Goal: Transaction & Acquisition: Purchase product/service

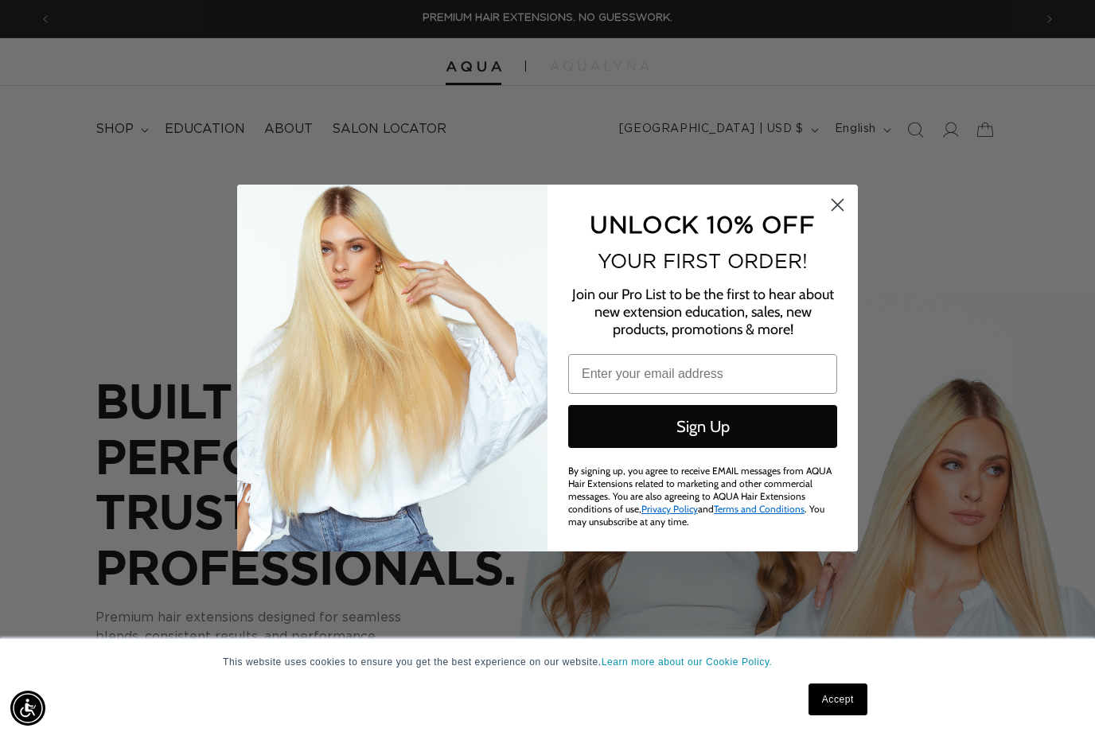
click at [835, 204] on circle "Close dialog" at bounding box center [837, 205] width 26 height 26
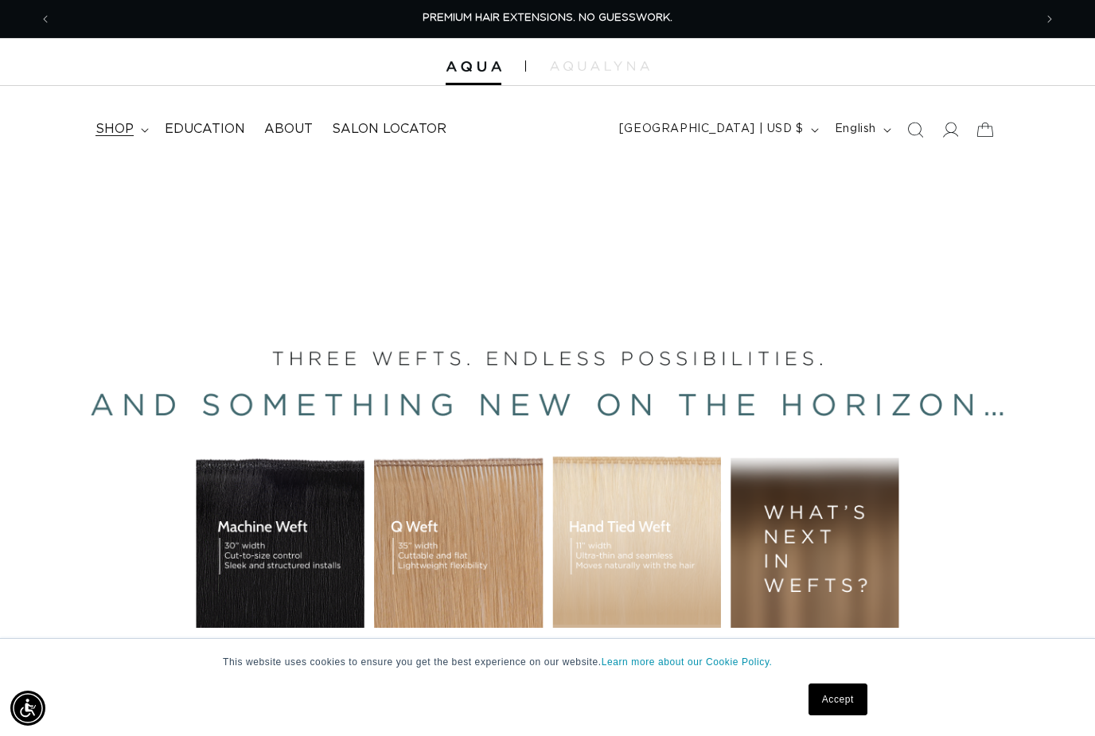
click at [135, 127] on summary "shop" at bounding box center [120, 129] width 69 height 36
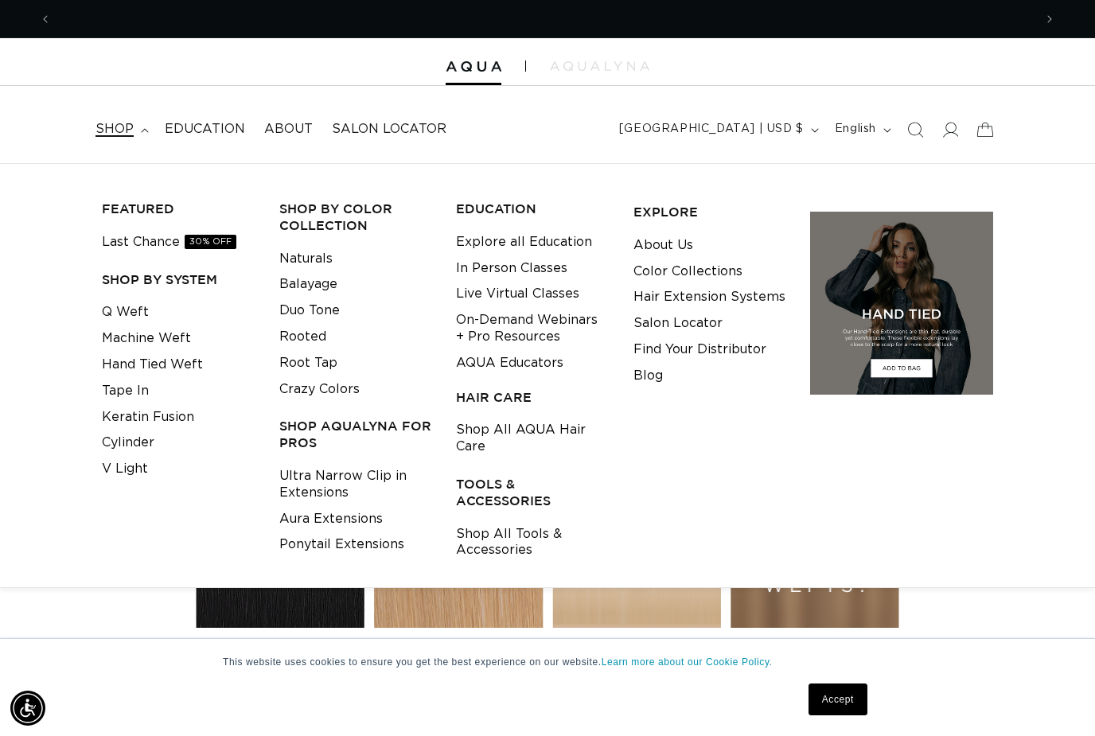
scroll to position [0, 982]
click at [149, 245] on link "Last Chance 30% OFF" at bounding box center [169, 242] width 134 height 26
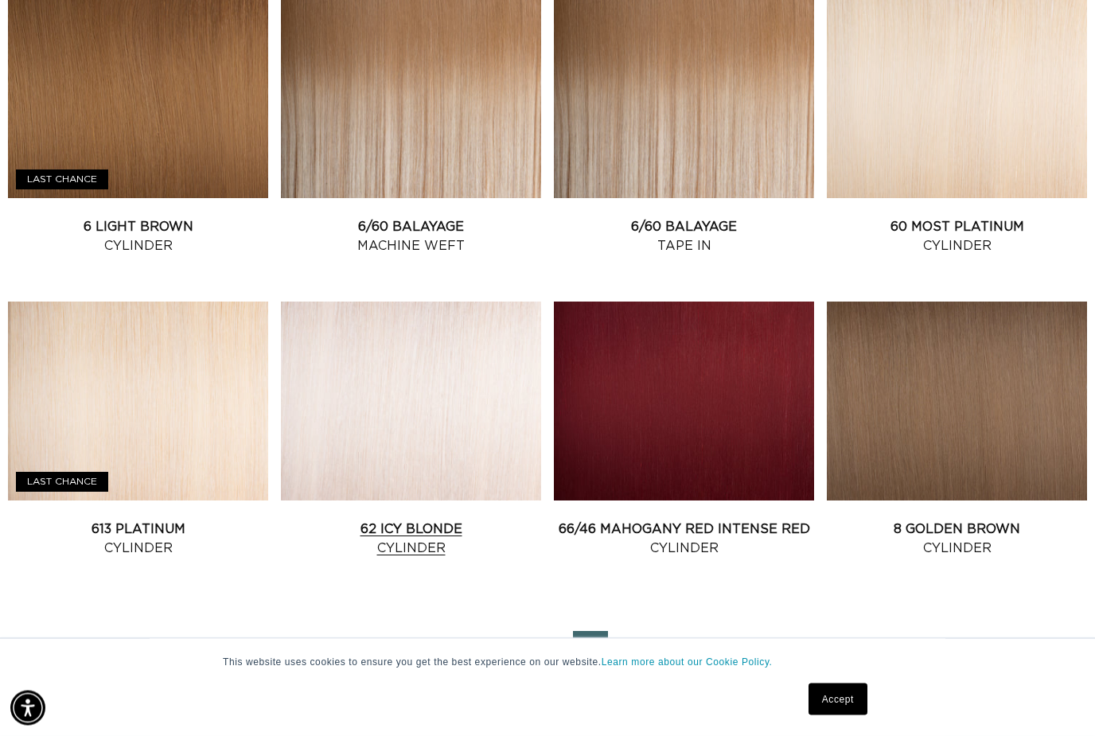
scroll to position [1562, 0]
click at [547, 644] on link "2" at bounding box center [547, 648] width 35 height 35
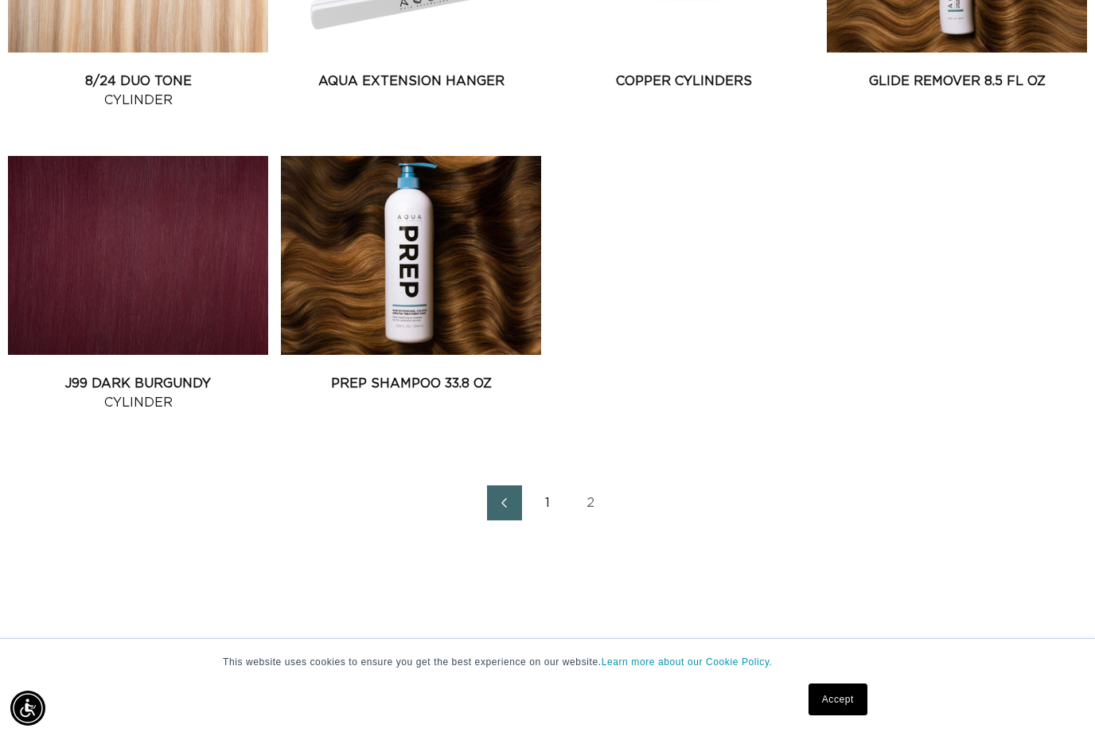
click at [543, 511] on link "1" at bounding box center [547, 502] width 35 height 35
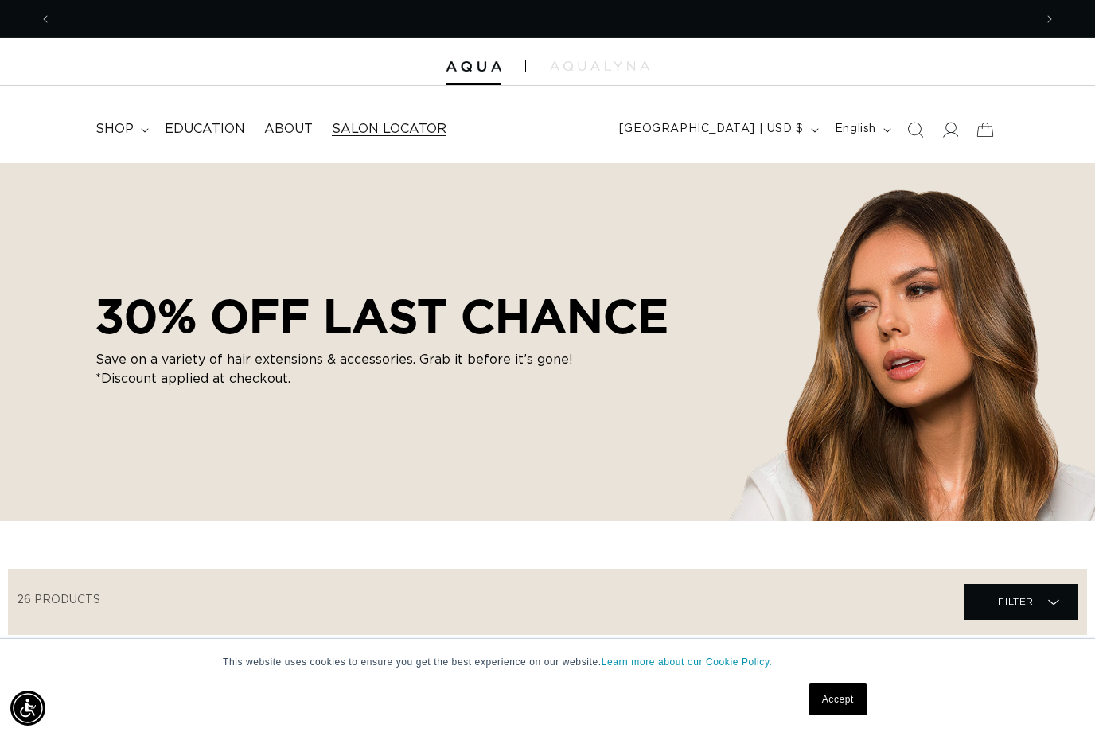
scroll to position [0, 1963]
click at [356, 129] on span "Salon Locator" at bounding box center [389, 129] width 115 height 17
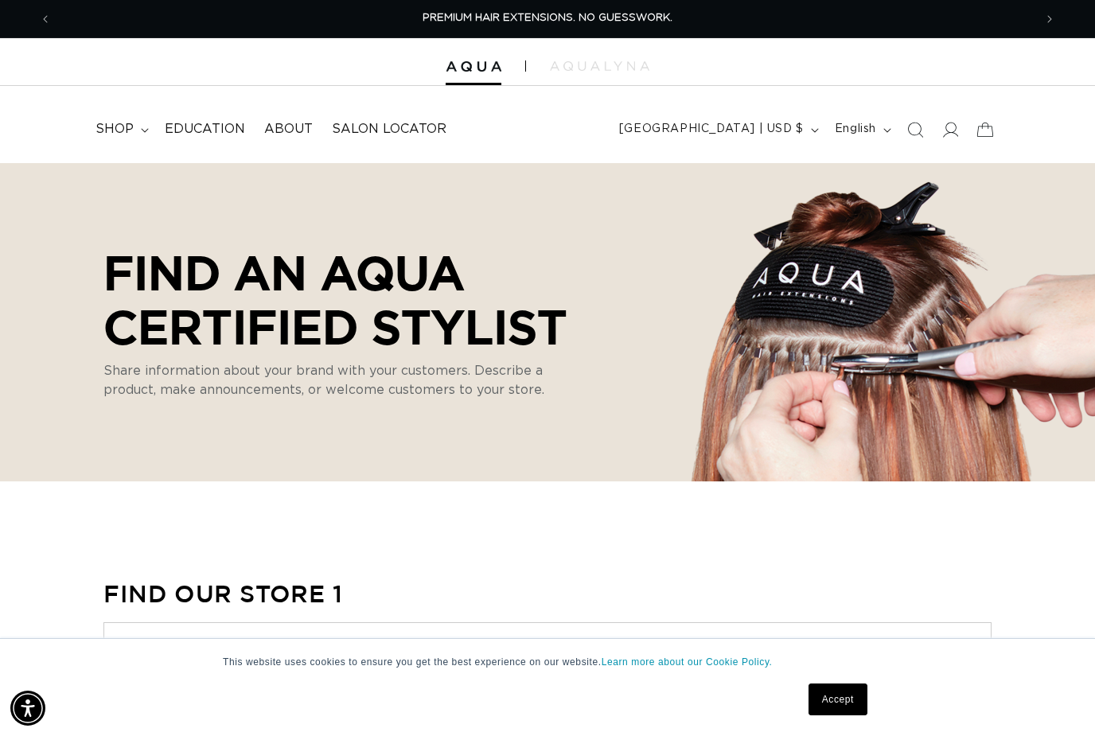
select select "m"
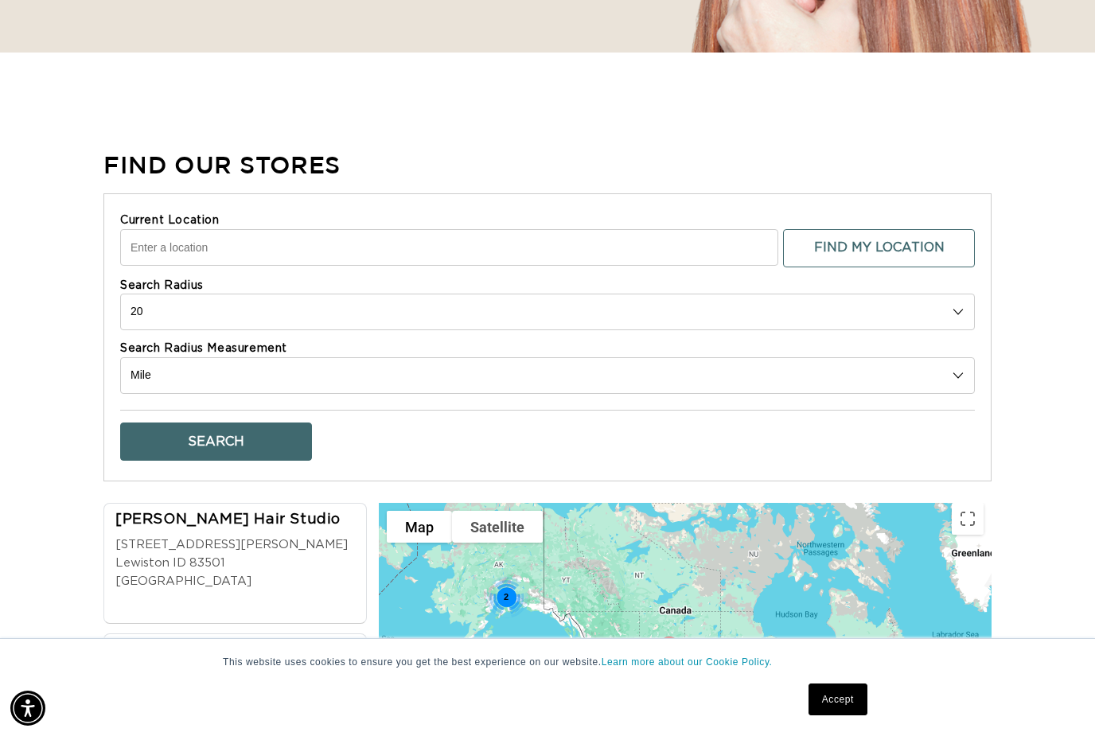
scroll to position [0, 982]
click at [465, 237] on input "Current Location" at bounding box center [449, 247] width 658 height 37
type input "Waxahachie, TX 75165, USA"
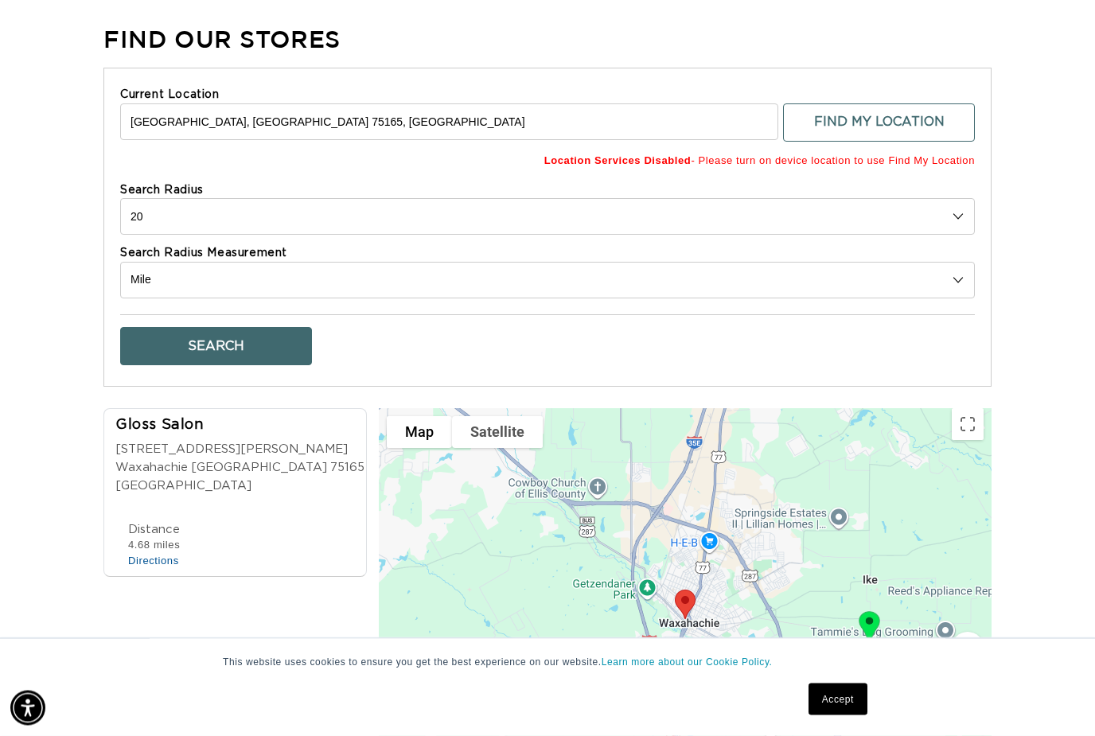
scroll to position [562, 0]
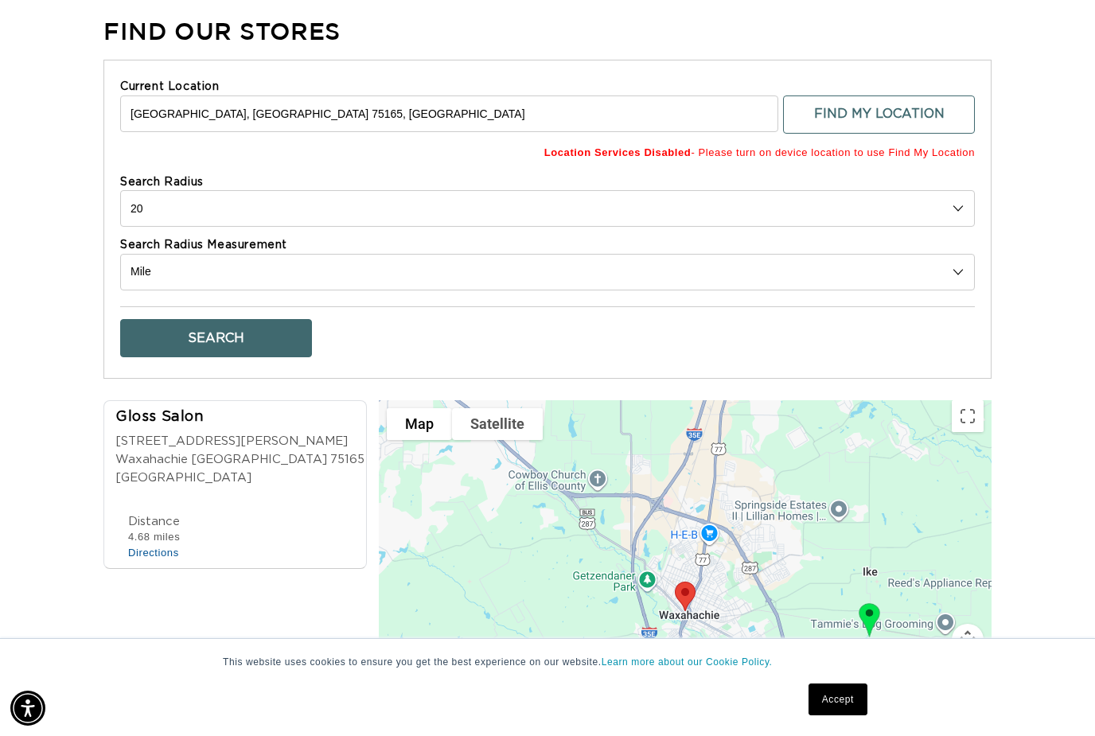
click at [254, 513] on div "Phone Number 2146791885 Email Mrgcmg230@yahoo.com Distance 4.68 miles Directions" at bounding box center [239, 537] width 249 height 49
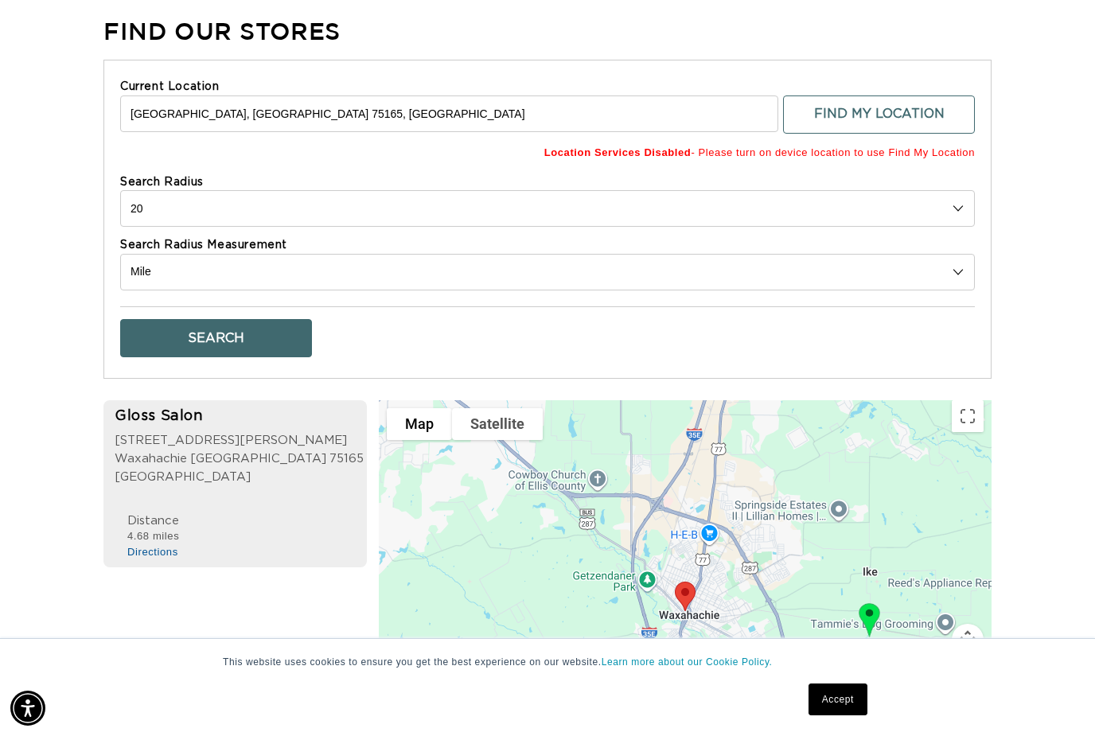
scroll to position [0, 0]
click at [825, 715] on link "Accept" at bounding box center [837, 699] width 59 height 32
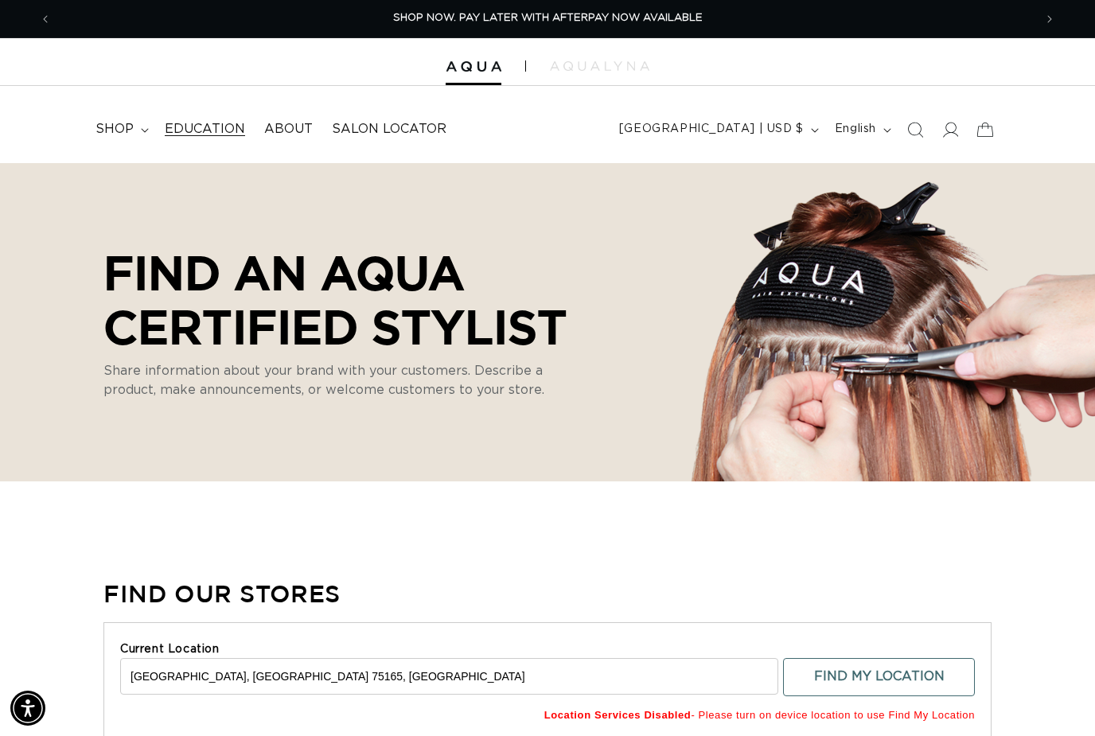
click at [206, 124] on span "Education" at bounding box center [205, 129] width 80 height 17
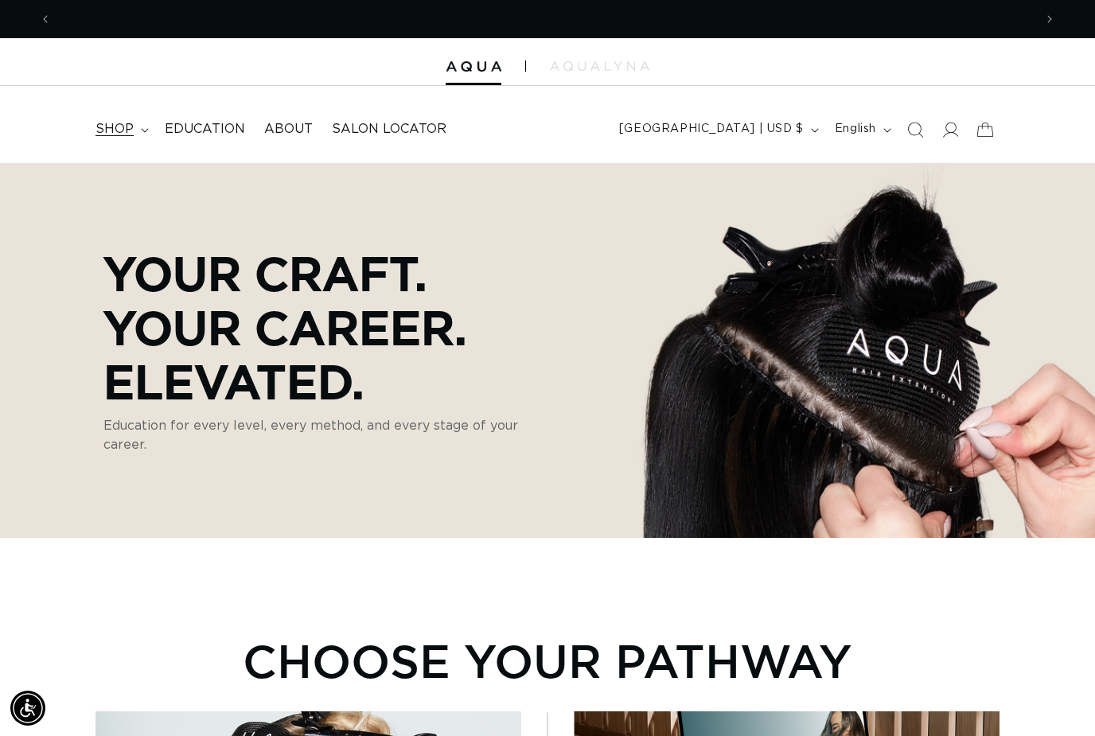
scroll to position [0, 1963]
click at [112, 138] on summary "shop" at bounding box center [120, 129] width 69 height 36
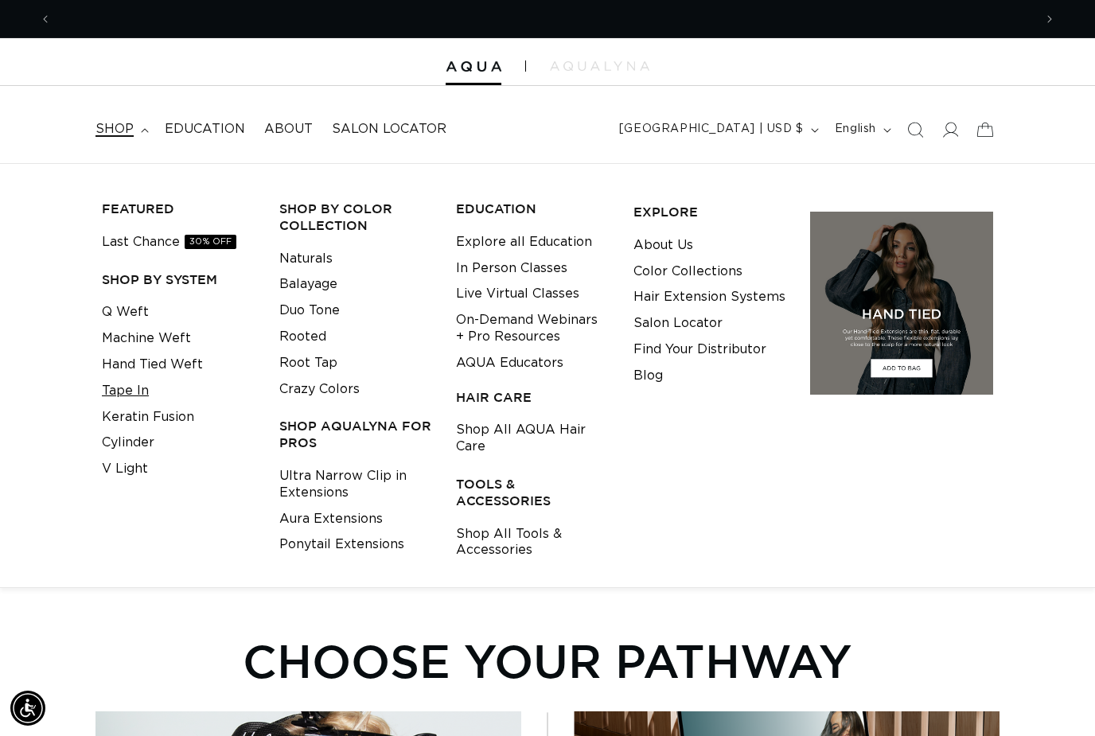
scroll to position [0, 0]
click at [130, 412] on link "Keratin Fusion" at bounding box center [148, 417] width 92 height 26
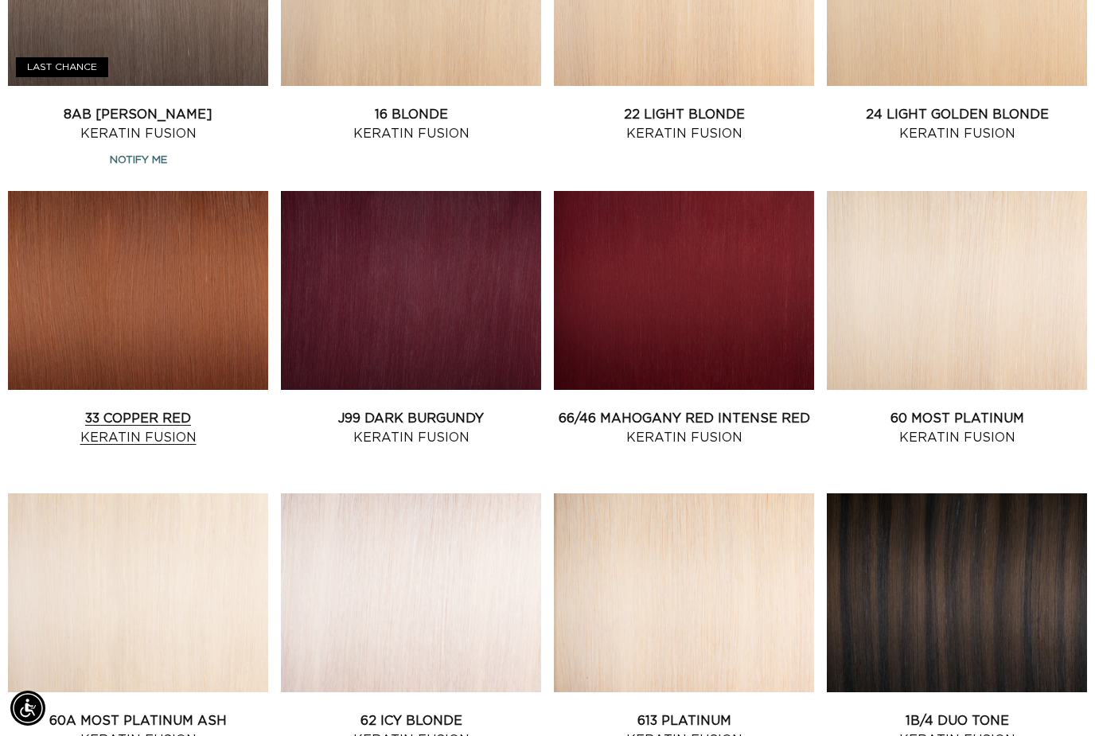
scroll to position [0, 1963]
click at [213, 409] on link "33 Copper Red Keratin Fusion" at bounding box center [138, 428] width 260 height 38
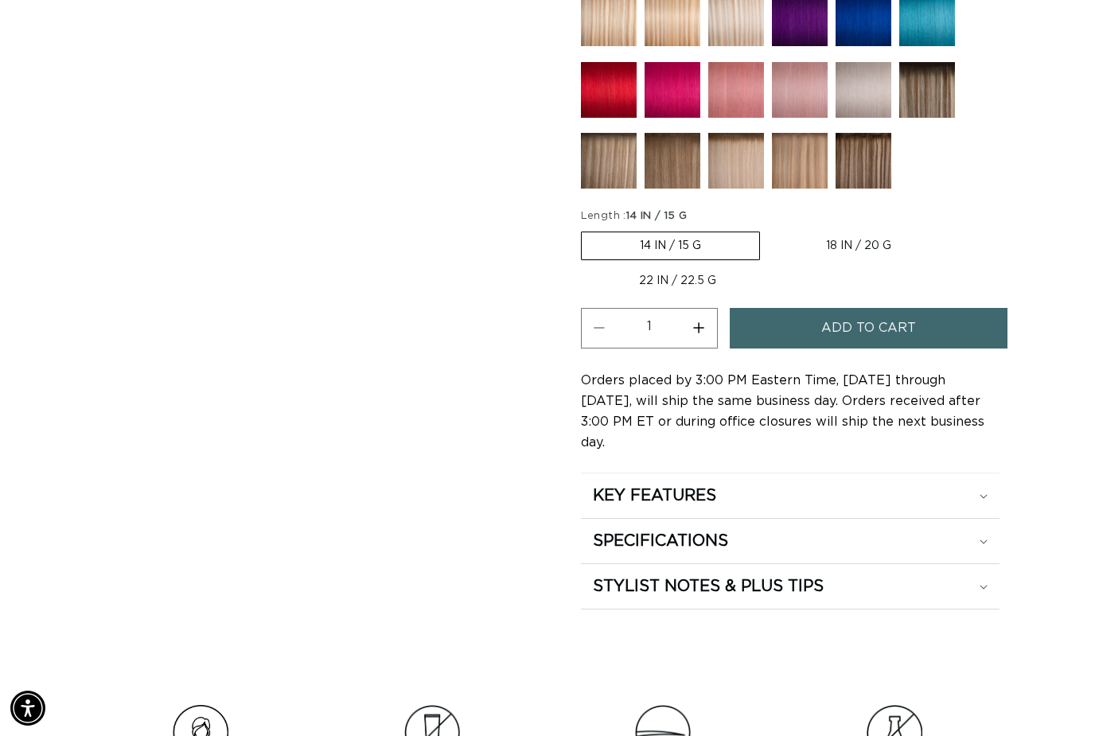
scroll to position [0, 982]
click at [854, 259] on label "18 IN / 20 G Variant sold out or unavailable" at bounding box center [858, 245] width 181 height 27
click at [768, 229] on input "18 IN / 20 G Variant sold out or unavailable" at bounding box center [768, 228] width 1 height 1
radio input "true"
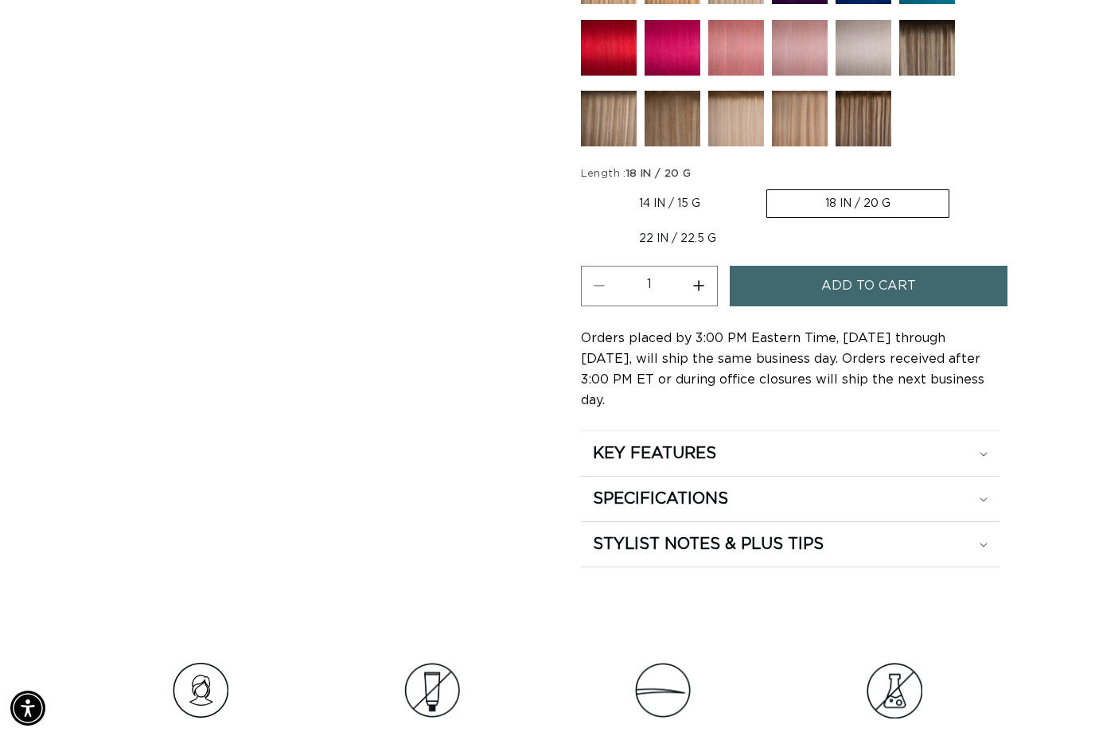
scroll to position [0, 1963]
click at [773, 288] on button "Add to cart" at bounding box center [869, 286] width 278 height 41
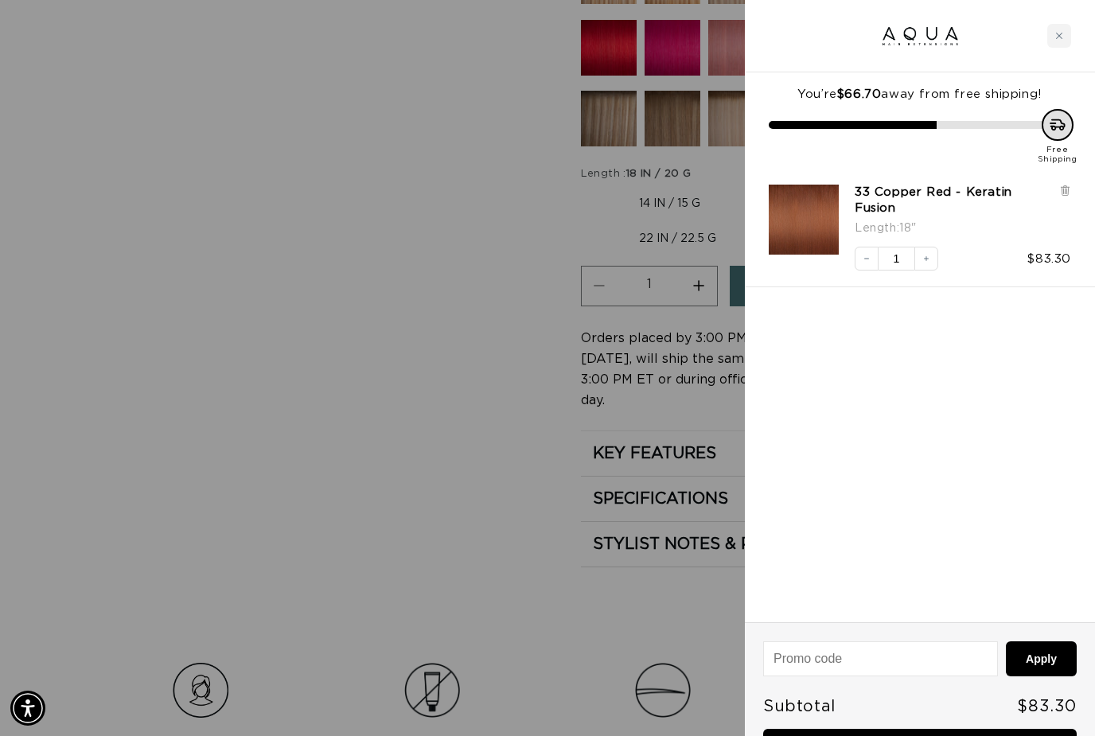
scroll to position [0, 0]
click at [1058, 44] on div "Close cart" at bounding box center [1059, 36] width 24 height 24
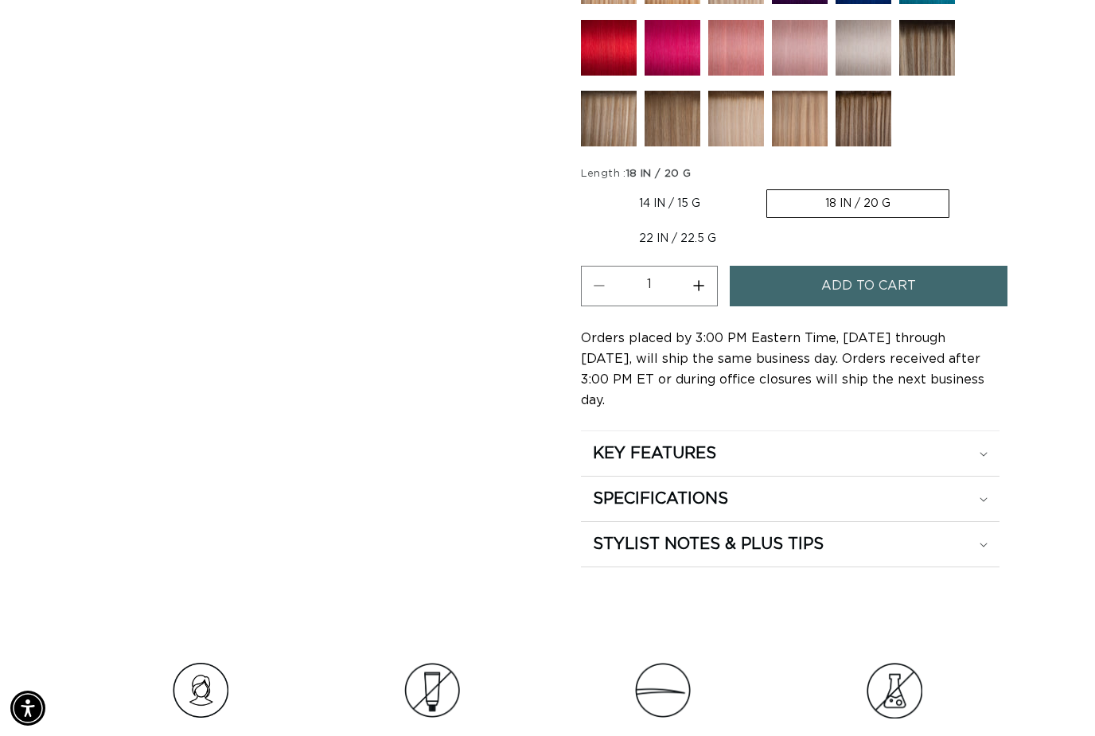
scroll to position [0, 982]
click at [707, 289] on button "Increase quantity for 33 Copper Red - Keratin Fusion" at bounding box center [699, 286] width 36 height 41
click at [708, 290] on button "Increase quantity for 33 Copper Red - Keratin Fusion" at bounding box center [699, 286] width 36 height 41
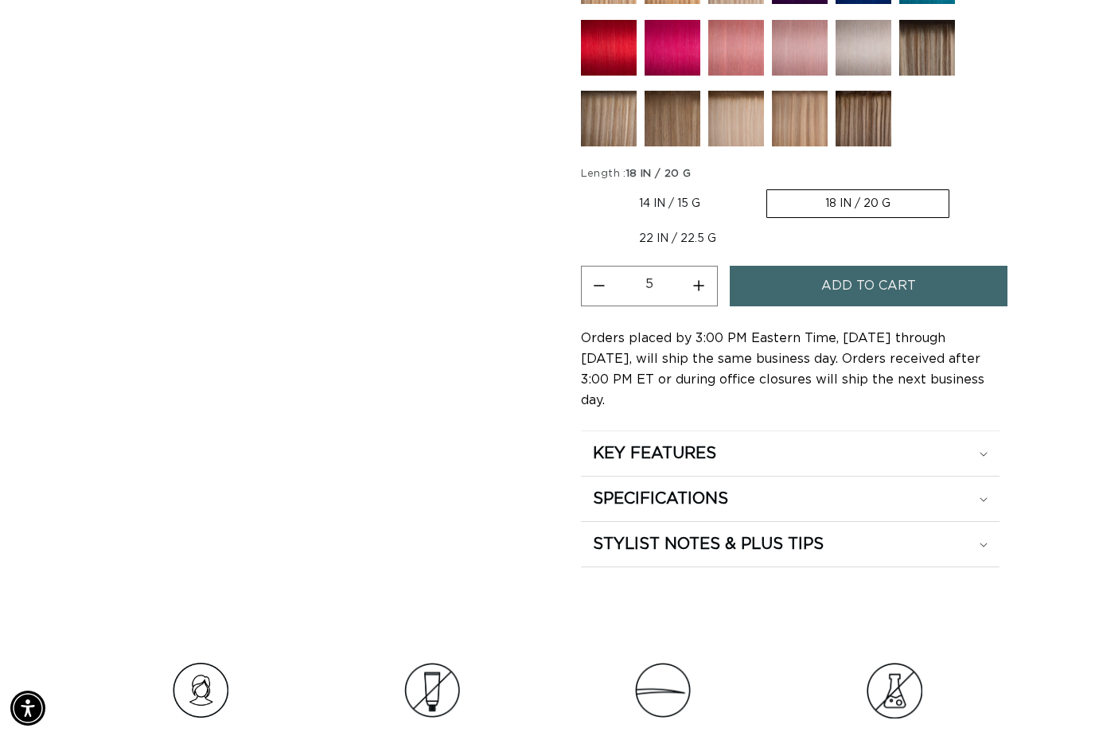
click at [708, 290] on button "Increase quantity for 33 Copper Red - Keratin Fusion" at bounding box center [699, 286] width 36 height 41
type input "7"
click at [770, 292] on button "Add to cart" at bounding box center [869, 286] width 278 height 41
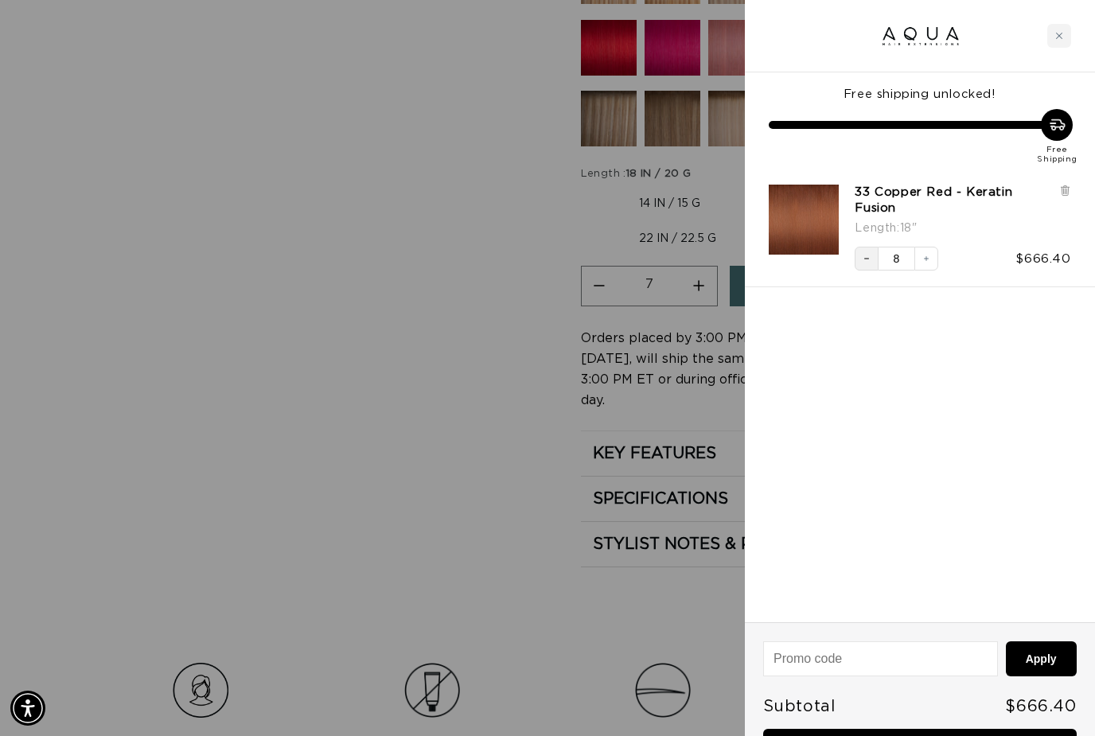
click at [867, 260] on icon "Decrease quantity" at bounding box center [867, 259] width 10 height 10
click at [1066, 42] on div "Close cart" at bounding box center [1059, 36] width 24 height 24
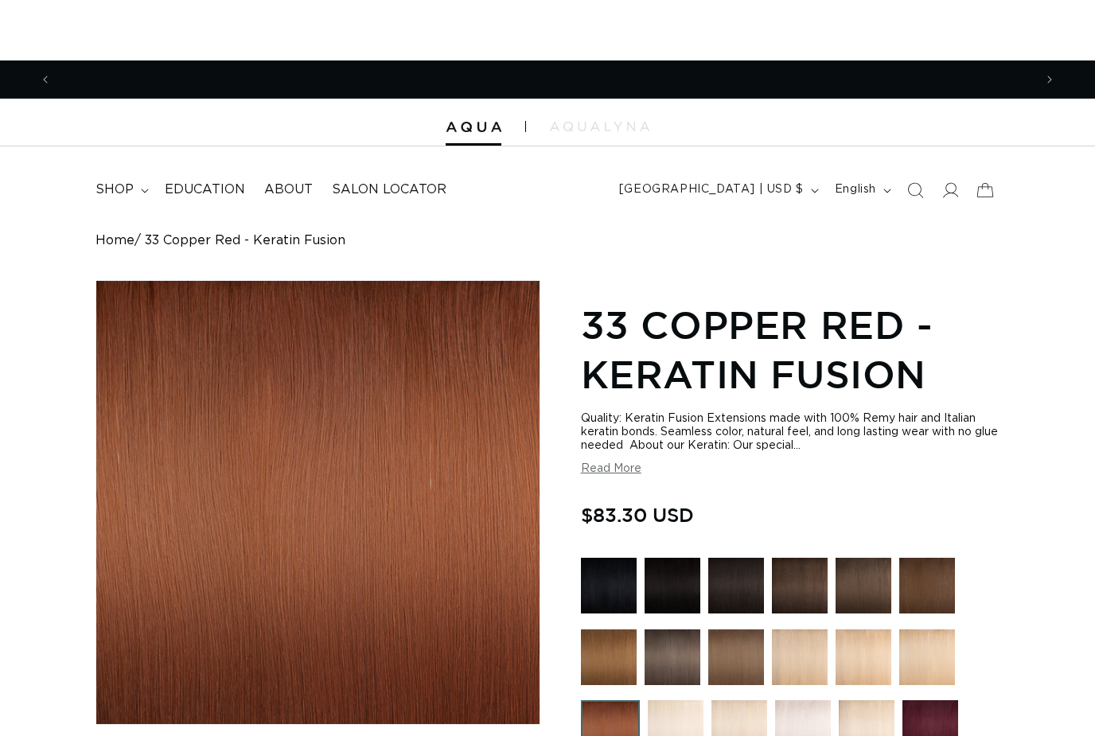
scroll to position [0, 0]
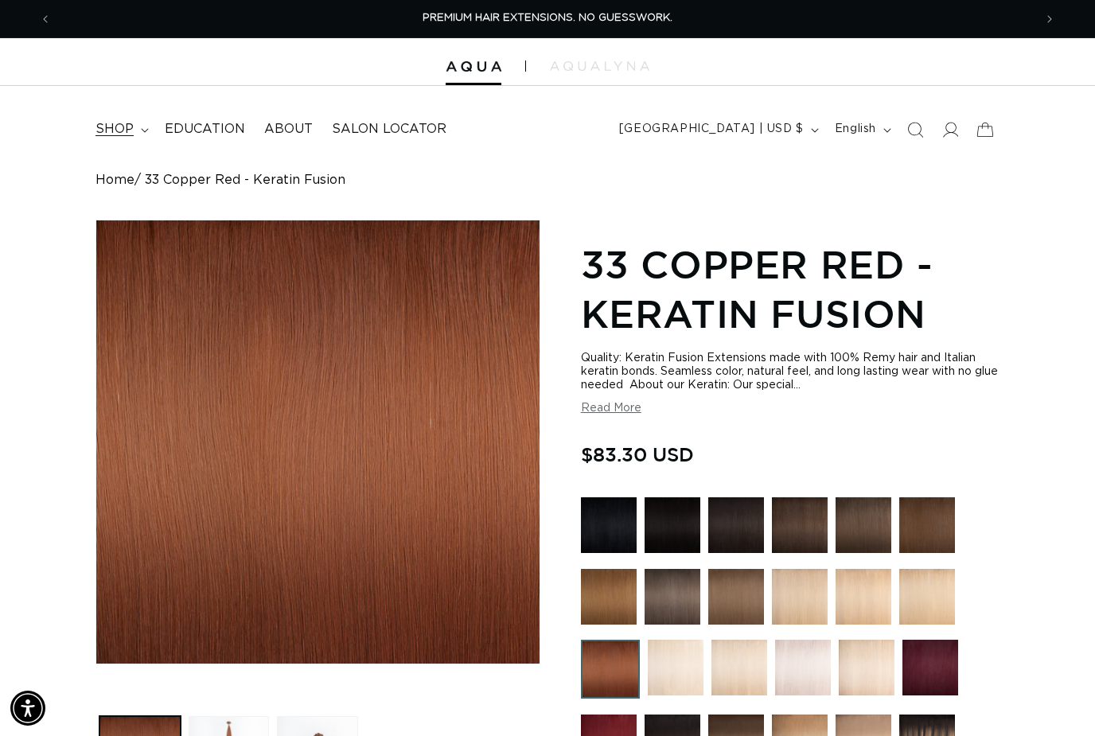
click at [118, 126] on span "shop" at bounding box center [114, 129] width 38 height 17
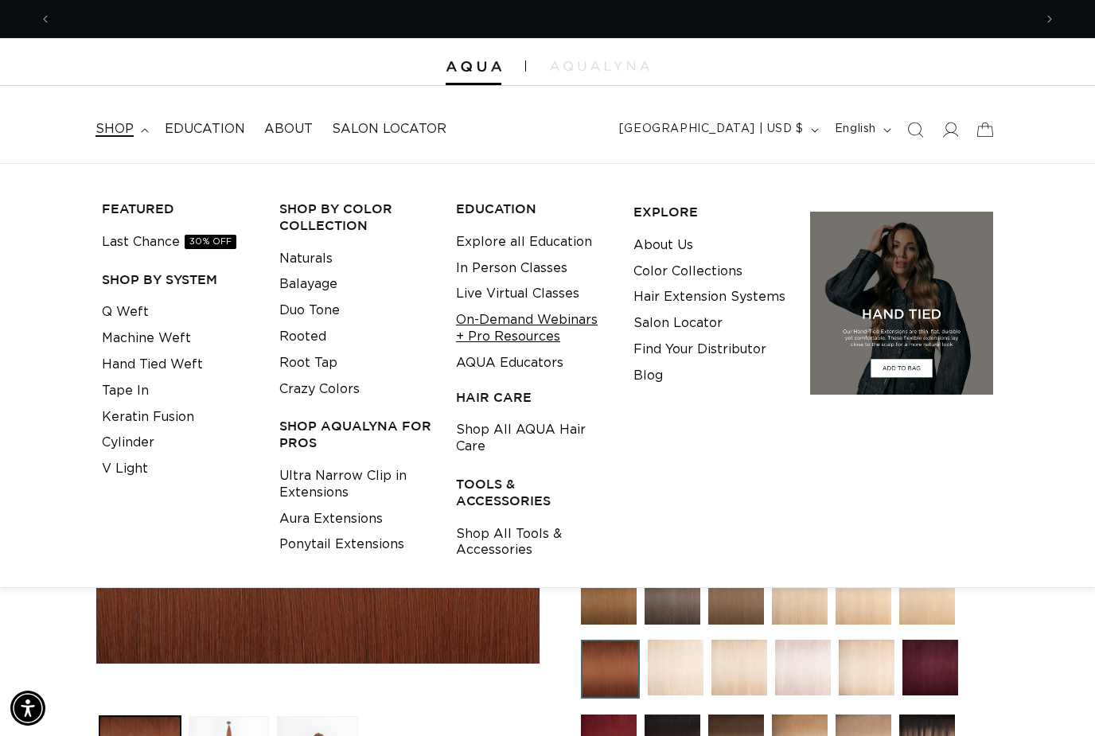
scroll to position [0, 1963]
click at [497, 363] on link "AQUA Educators" at bounding box center [509, 363] width 107 height 26
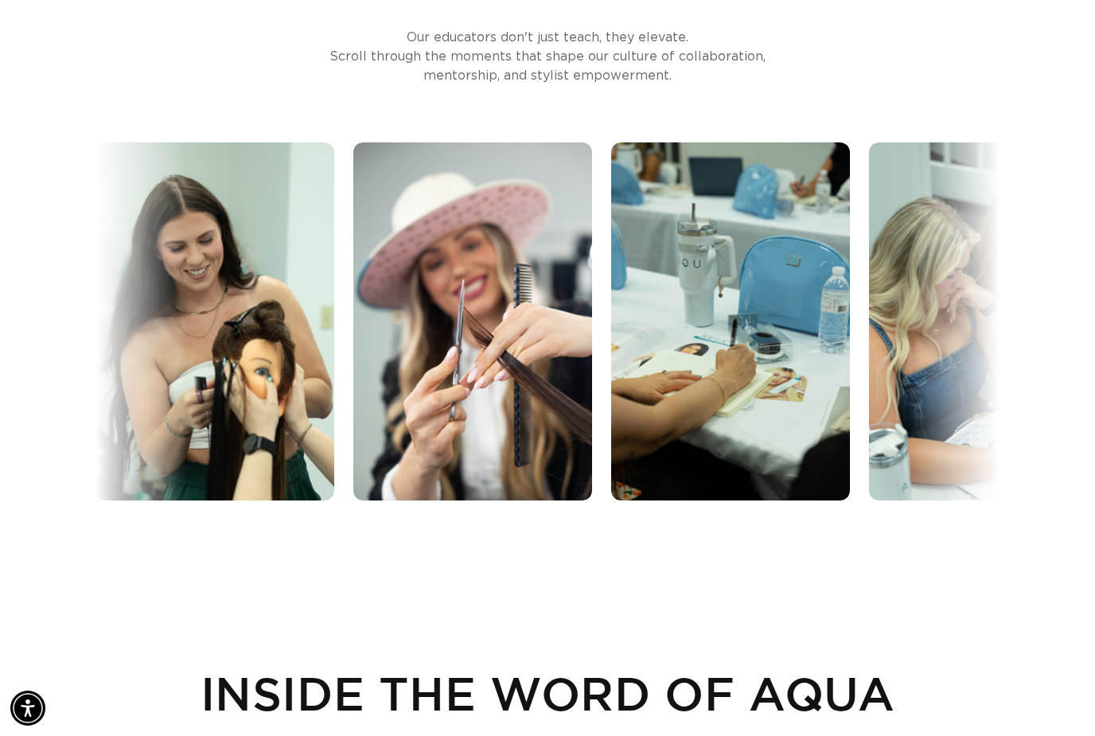
click at [1000, 55] on div "Education That Moves Together Our educators don't just teach, they elevate. Scr…" at bounding box center [547, 239] width 1095 height 583
click at [571, 720] on h2 "INSIDE THE WORD OF AQUA" at bounding box center [547, 693] width 904 height 54
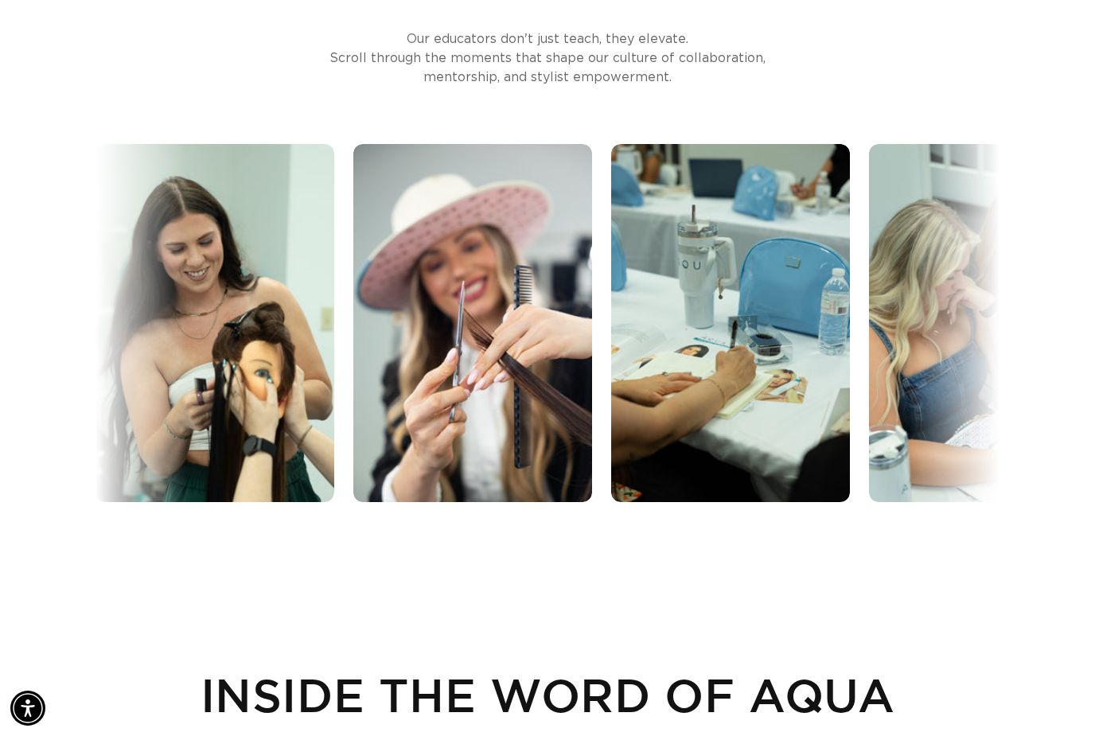
click at [496, 87] on p "Our educators don't just teach, they elevate. Scroll through the moments that s…" at bounding box center [547, 57] width 477 height 57
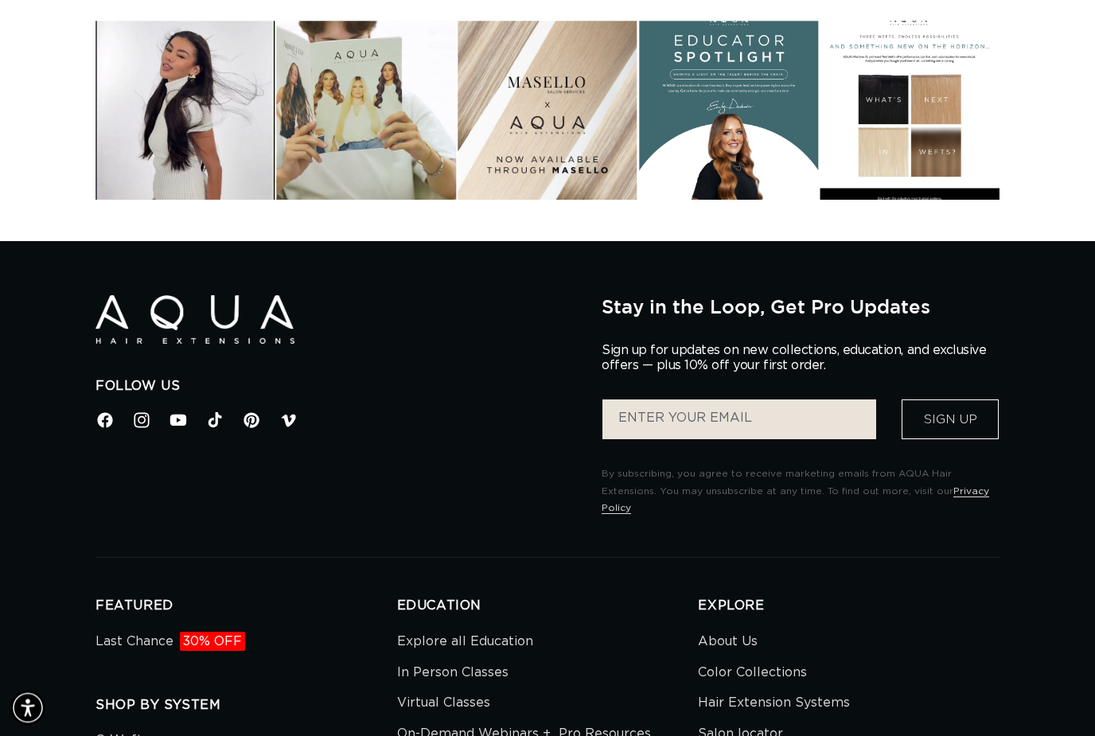
scroll to position [3839, 0]
